Goal: Information Seeking & Learning: Learn about a topic

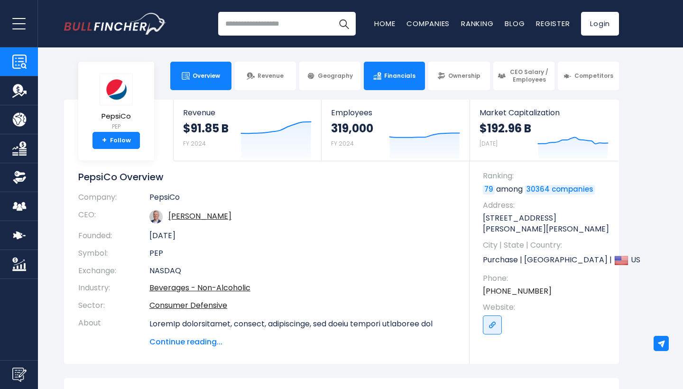
click at [411, 78] on span "Financials" at bounding box center [399, 76] width 31 height 8
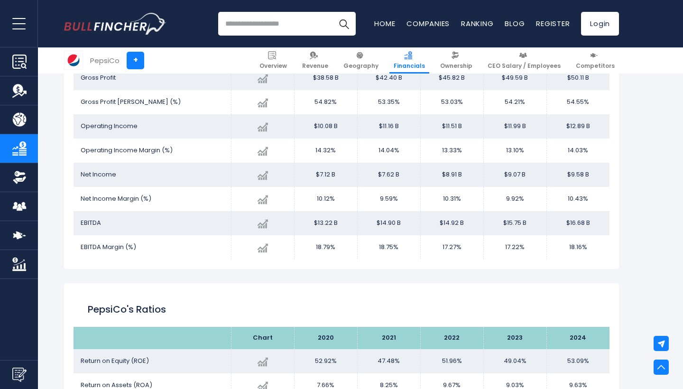
scroll to position [1349, 0]
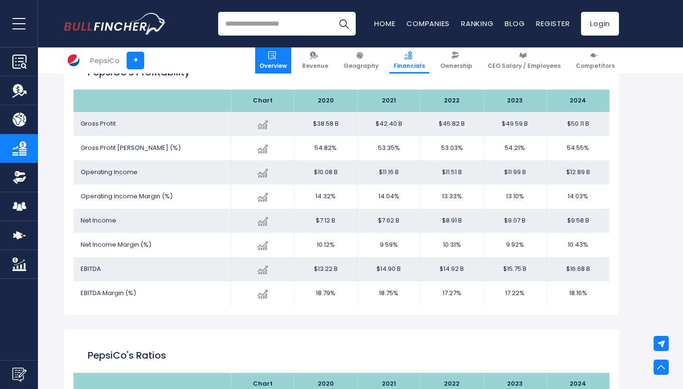
click at [282, 62] on span "Overview" at bounding box center [272, 66] width 27 height 8
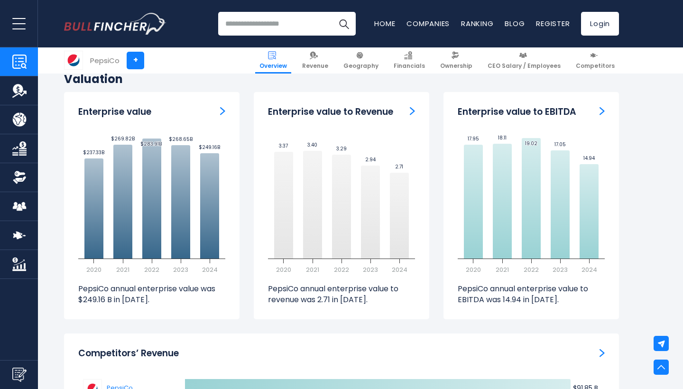
scroll to position [2655, 0]
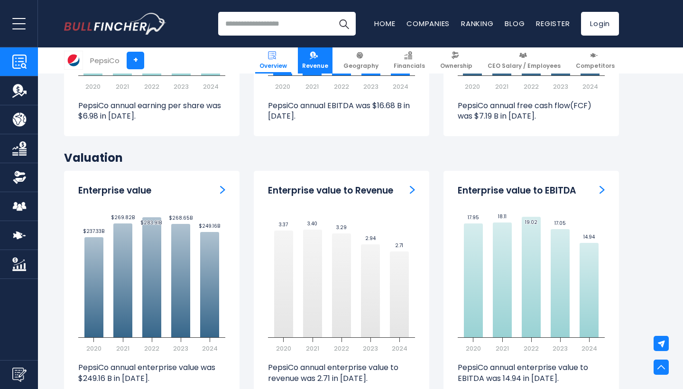
click at [328, 63] on span "Revenue" at bounding box center [315, 66] width 26 height 8
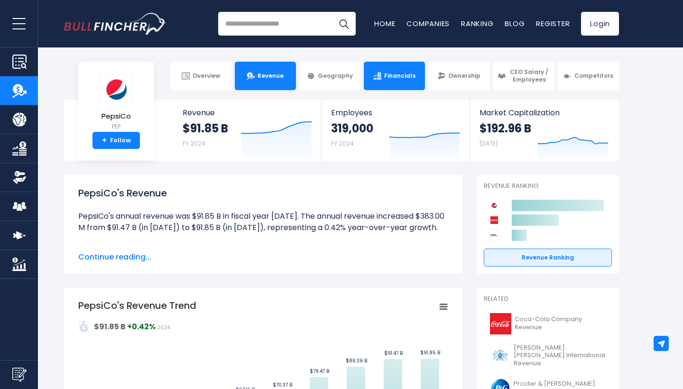
click at [393, 75] on span "Financials" at bounding box center [399, 76] width 31 height 8
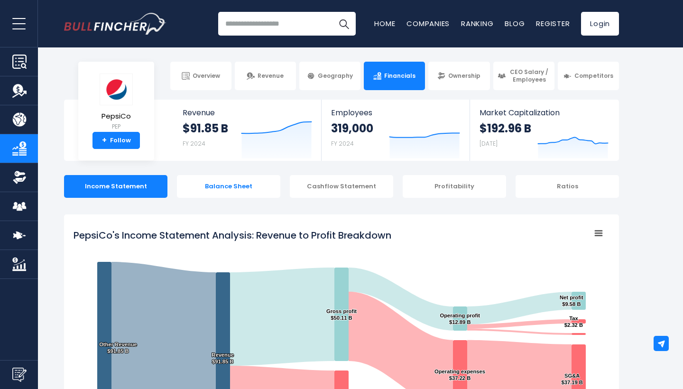
click at [249, 184] on div "Balance Sheet" at bounding box center [228, 186] width 103 height 23
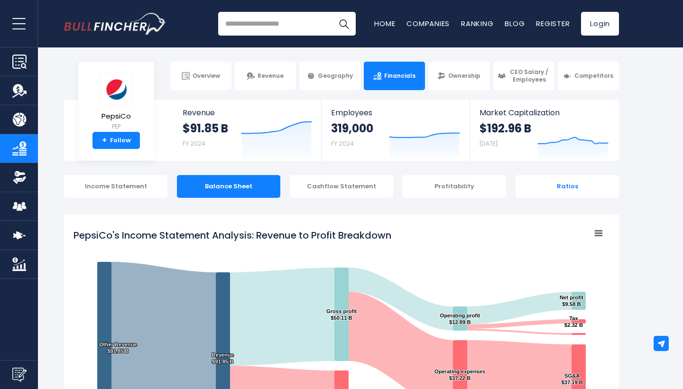
click at [557, 191] on div "Ratios" at bounding box center [566, 186] width 103 height 23
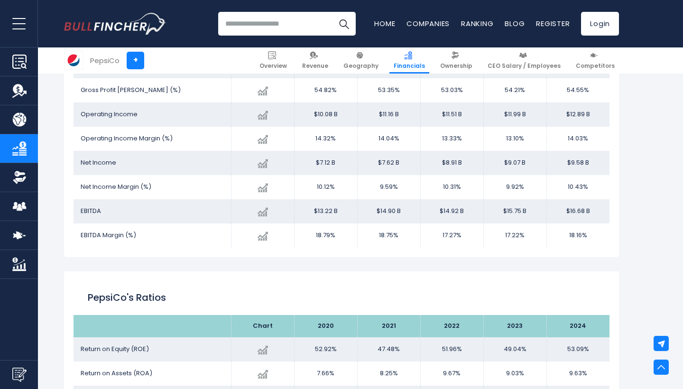
scroll to position [1595, 0]
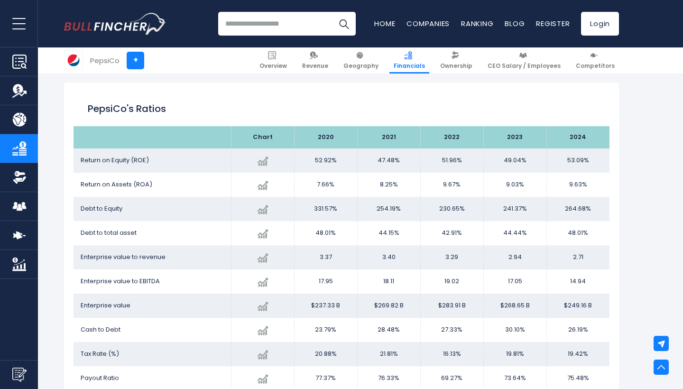
click at [576, 305] on td "$249.16 B" at bounding box center [577, 305] width 63 height 24
click at [576, 304] on td "$249.16 B" at bounding box center [577, 305] width 63 height 24
